Goal: Information Seeking & Learning: Learn about a topic

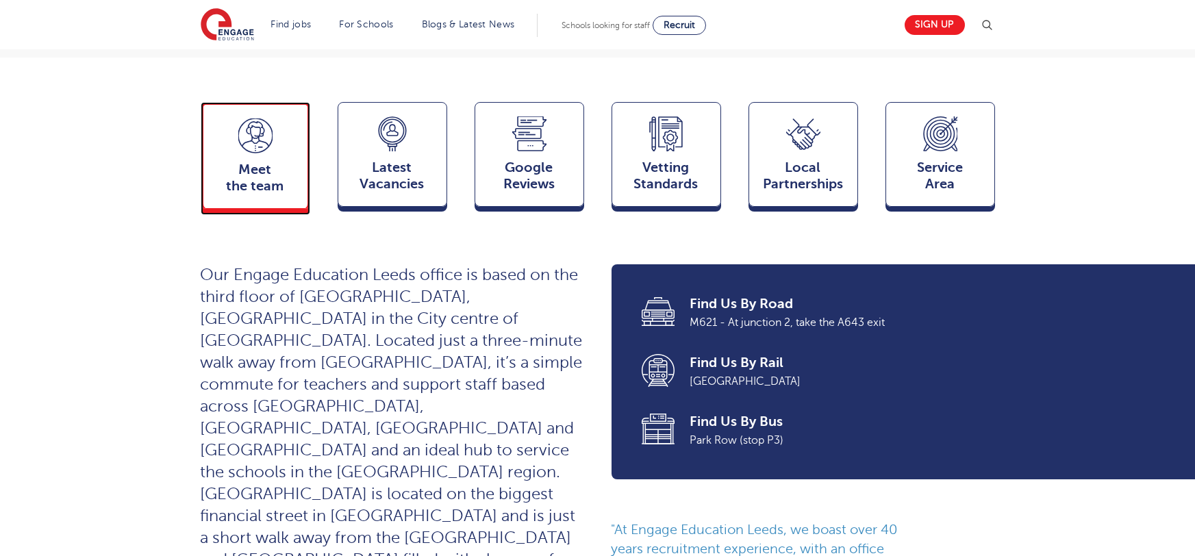
click at [224, 162] on span "Meet the team" at bounding box center [255, 178] width 90 height 33
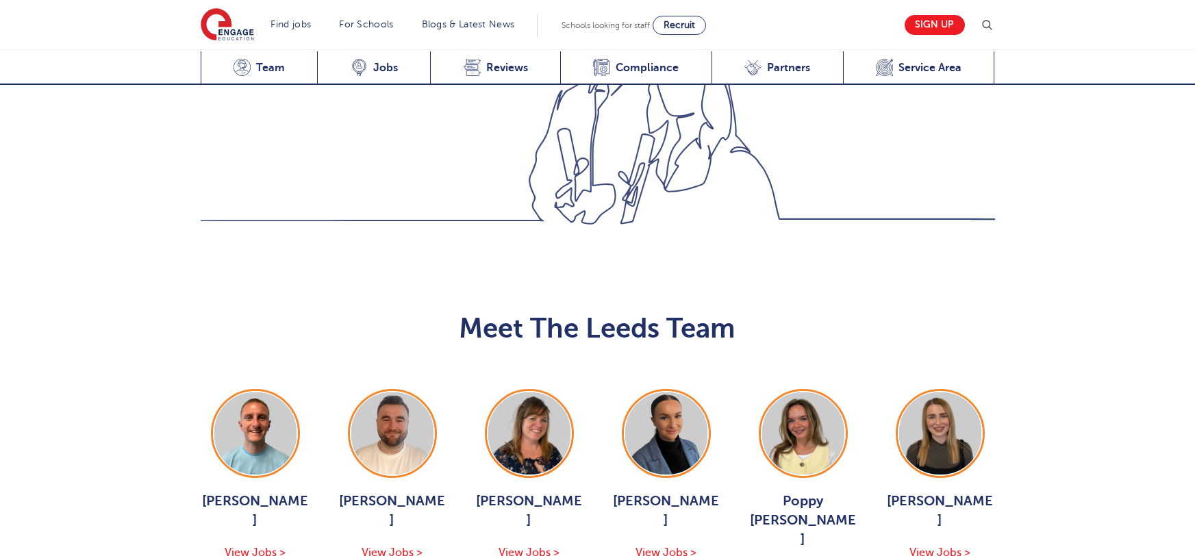
scroll to position [1495, 0]
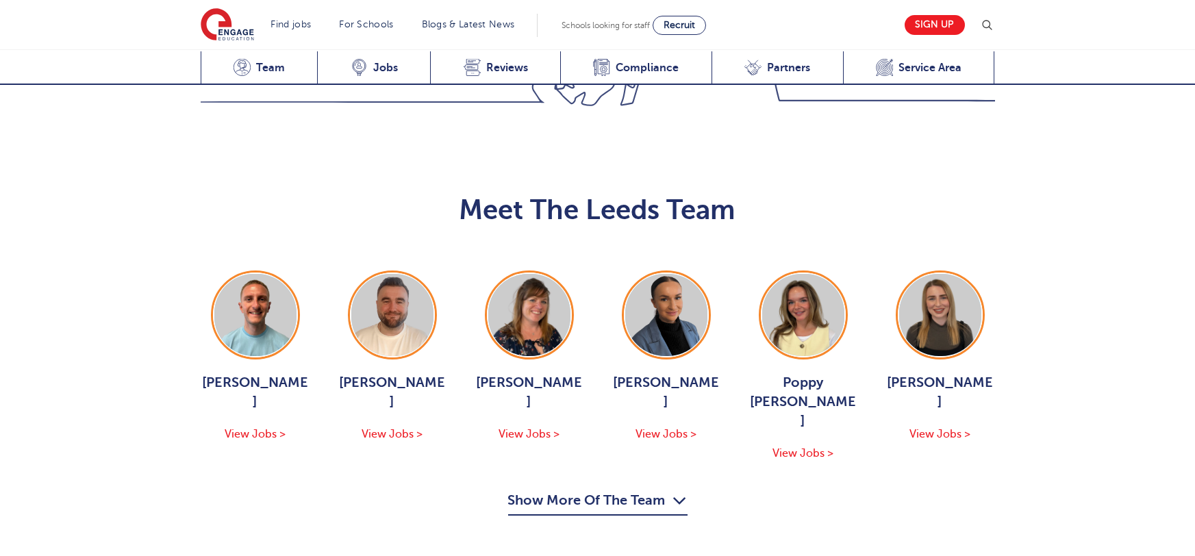
drag, startPoint x: 638, startPoint y: 343, endPoint x: 477, endPoint y: 288, distance: 170.5
click at [638, 490] on button "Show More Of The Team" at bounding box center [597, 503] width 179 height 26
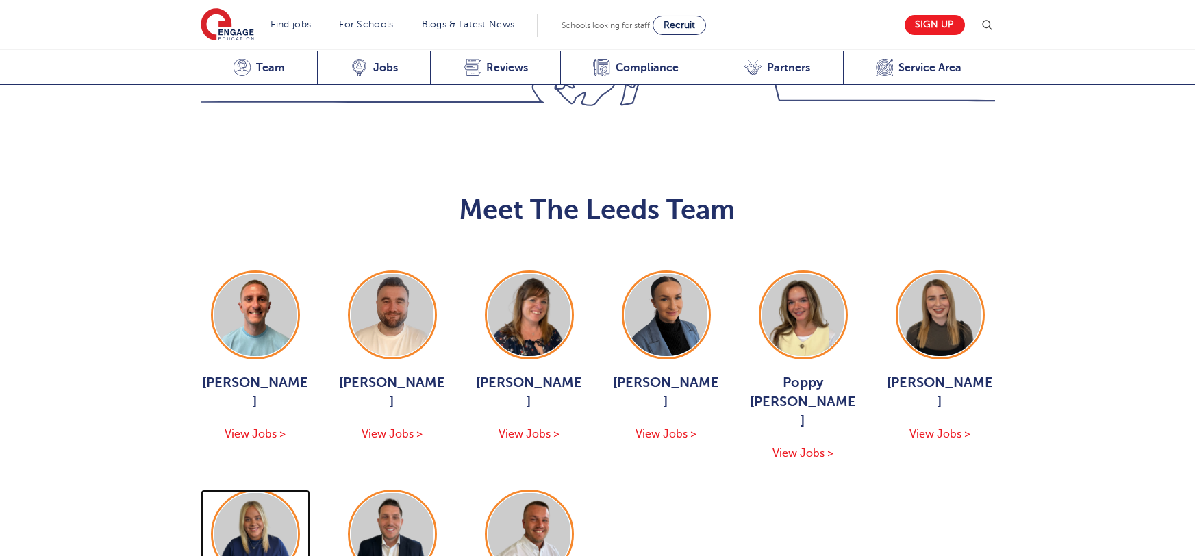
click at [242, 493] on img at bounding box center [255, 534] width 82 height 82
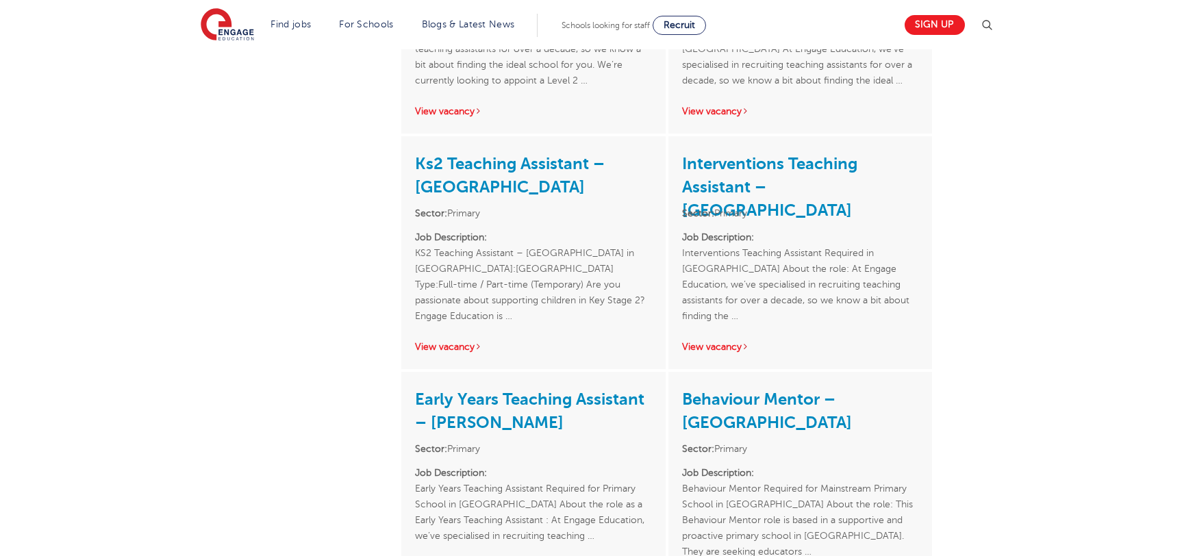
scroll to position [2065, 0]
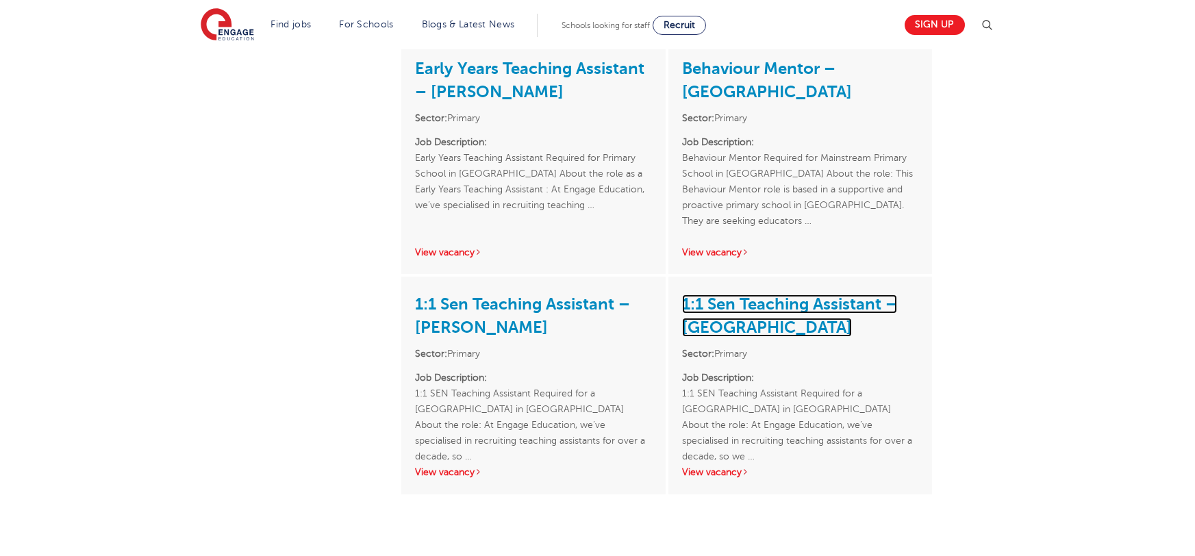
click at [729, 303] on link "1:1 Sen Teaching Assistant – [GEOGRAPHIC_DATA]" at bounding box center [789, 316] width 215 height 42
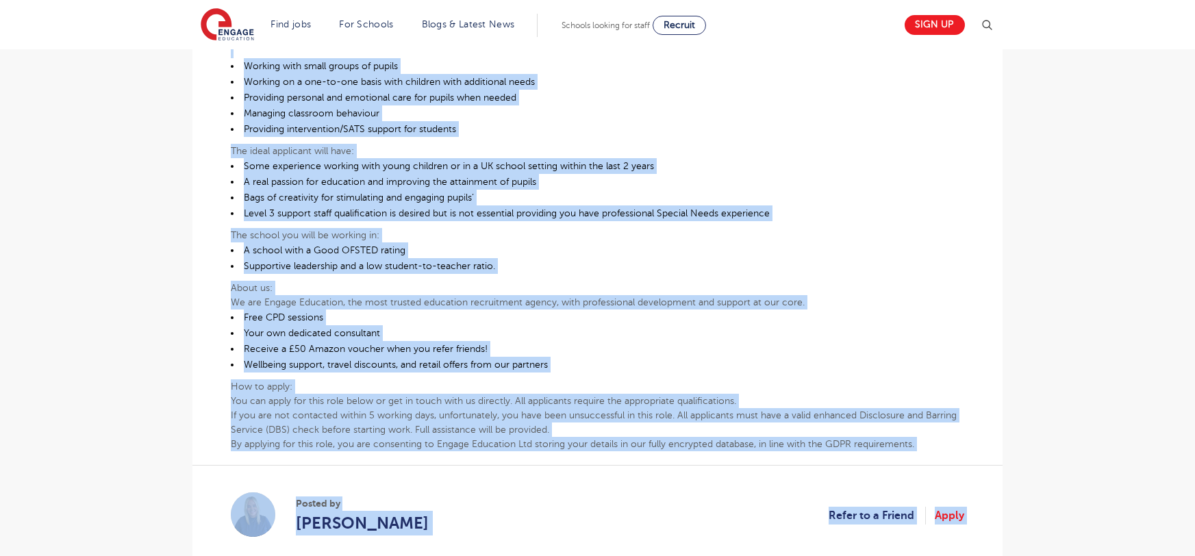
scroll to position [763, 0]
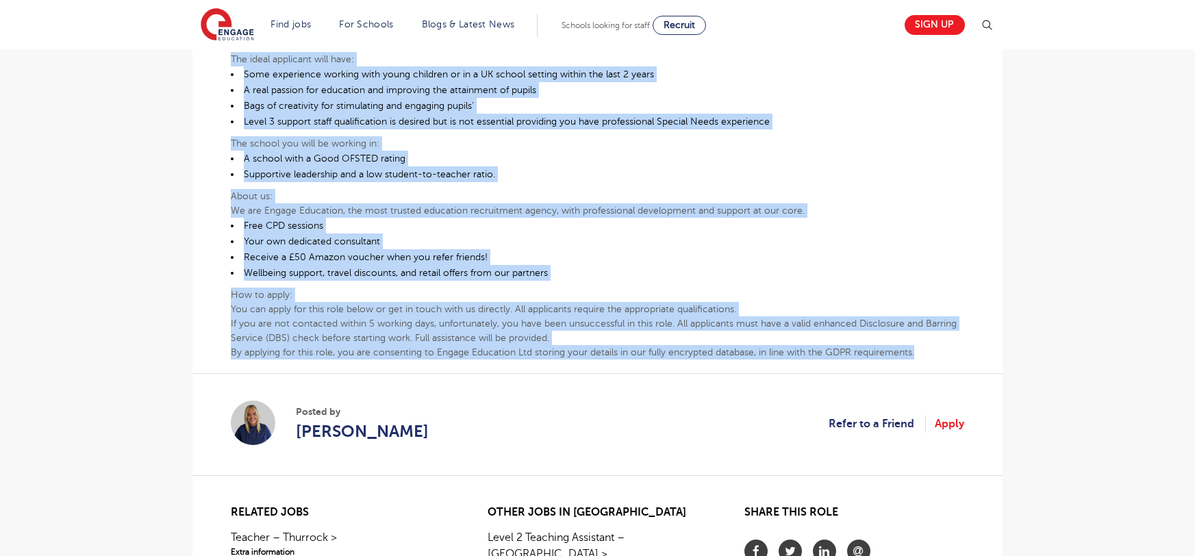
drag, startPoint x: 228, startPoint y: 86, endPoint x: 921, endPoint y: 318, distance: 730.5
click at [921, 318] on div "£21,731 - £26,716 SEND Primary Leeds - Leeds Beginning 09/25 1:1 SEN Teaching A…" at bounding box center [597, 40] width 788 height 889
copy div "1:1 SEN Teaching Assistant Required for a Mainstream Primary School in North Le…"
